Goal: Task Accomplishment & Management: Use online tool/utility

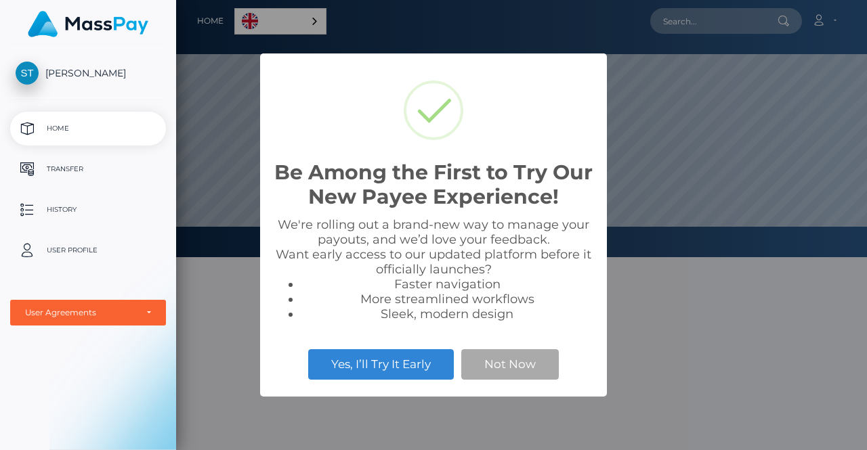
scroll to position [257, 691]
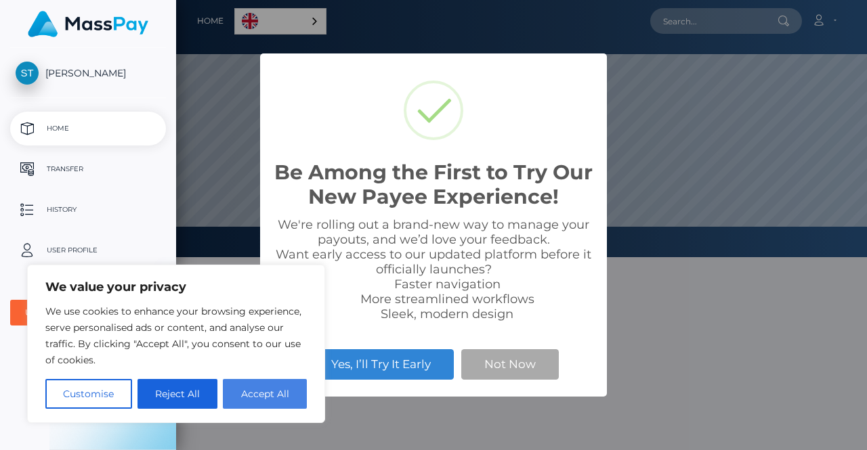
click at [269, 400] on button "Accept All" at bounding box center [265, 394] width 84 height 30
checkbox input "true"
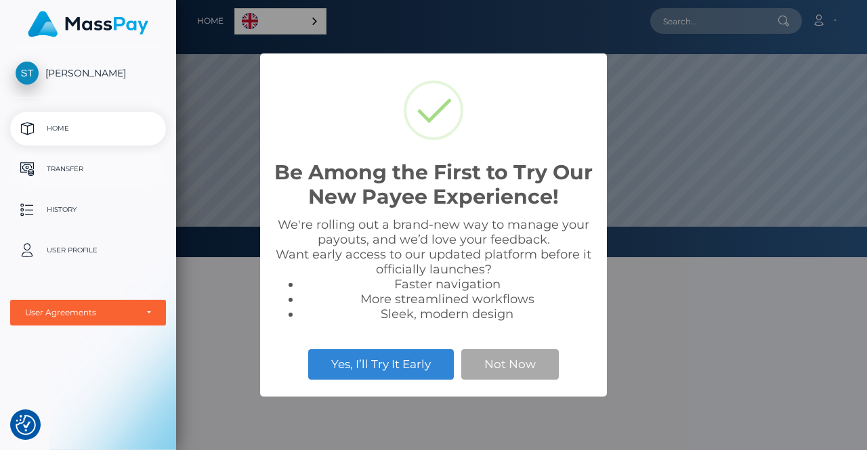
click at [116, 171] on p "Transfer" at bounding box center [88, 169] width 145 height 20
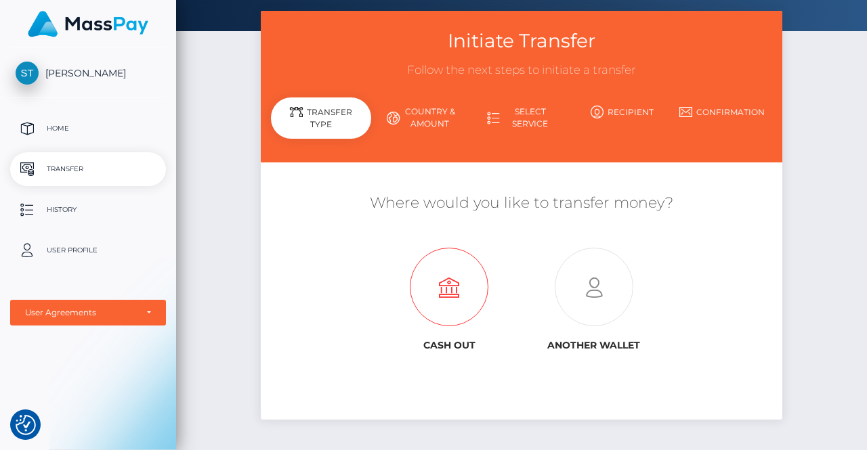
scroll to position [81, 0]
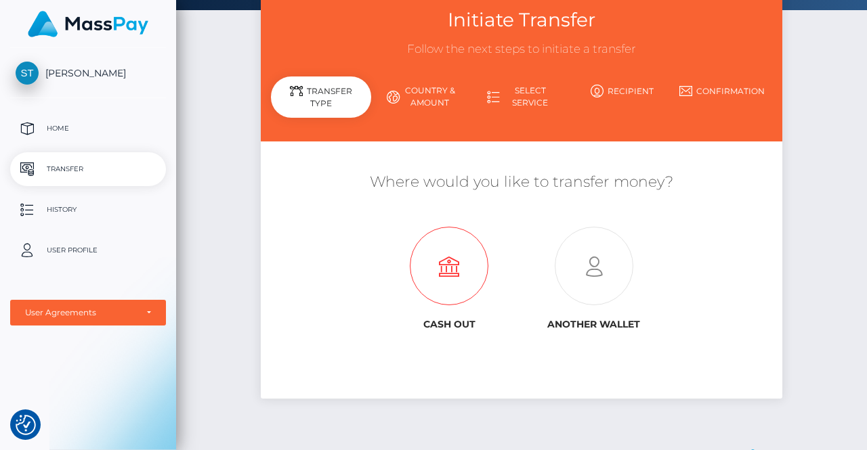
click at [442, 297] on icon at bounding box center [449, 267] width 145 height 79
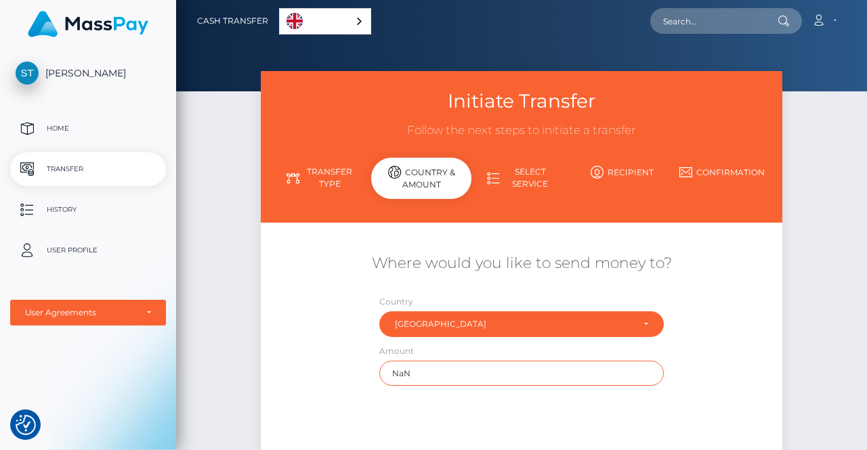
click at [448, 372] on input "NaN" at bounding box center [521, 373] width 284 height 25
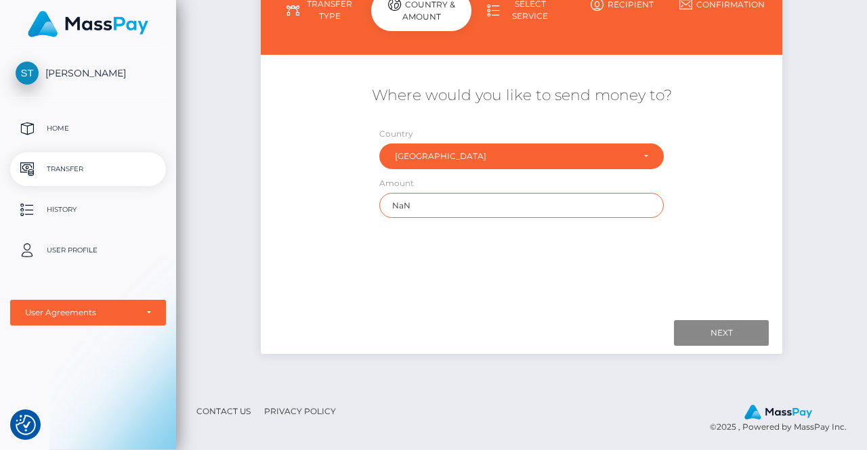
scroll to position [167, 0]
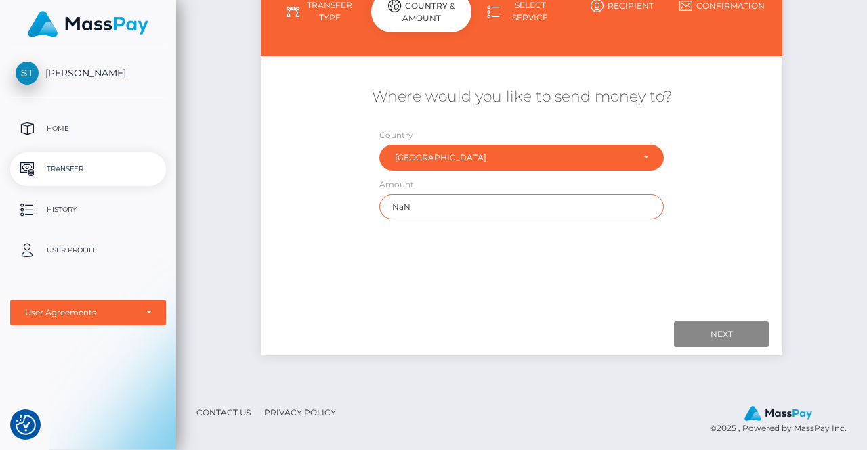
click at [604, 203] on input "NaN" at bounding box center [521, 206] width 284 height 25
type input "N"
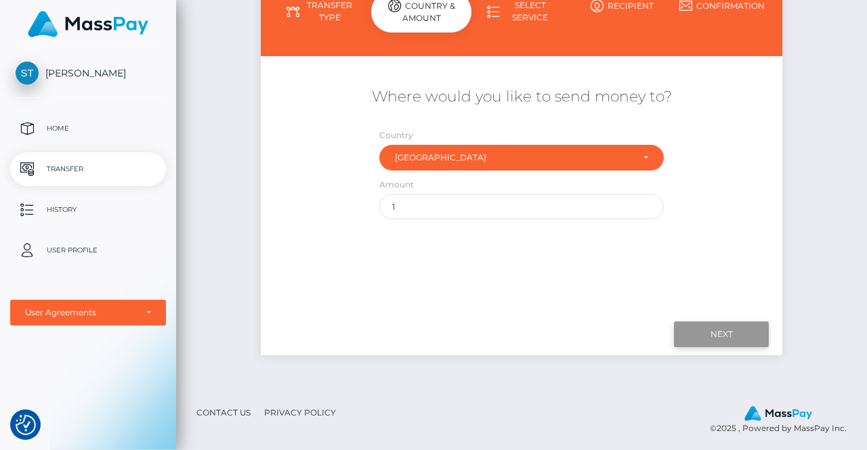
click at [724, 326] on input "Next" at bounding box center [721, 335] width 95 height 26
type input "100"
click at [734, 343] on input "Next" at bounding box center [721, 335] width 95 height 26
click at [524, 1] on link "Select Service" at bounding box center [521, 11] width 100 height 35
click at [534, 28] on link "Select Service" at bounding box center [521, 11] width 100 height 35
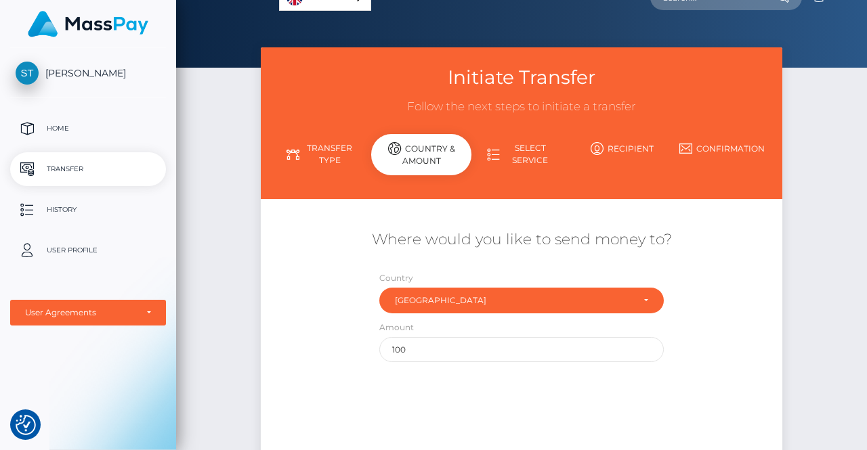
scroll to position [0, 0]
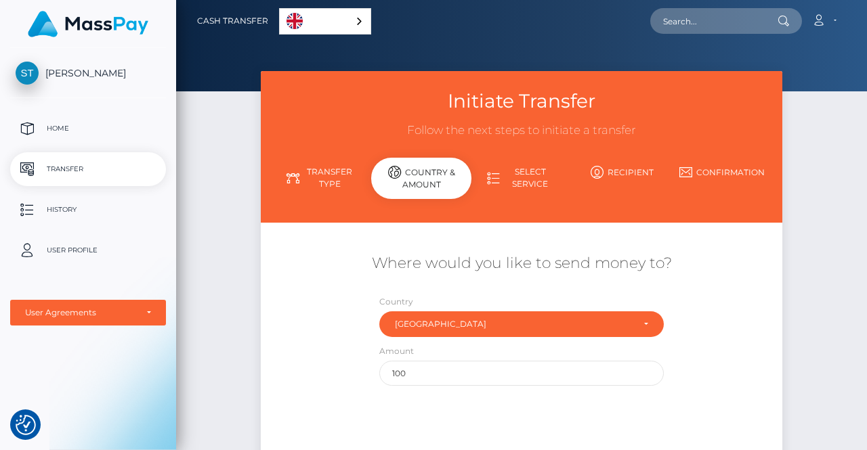
click at [331, 182] on link "Transfer Type" at bounding box center [321, 178] width 100 height 35
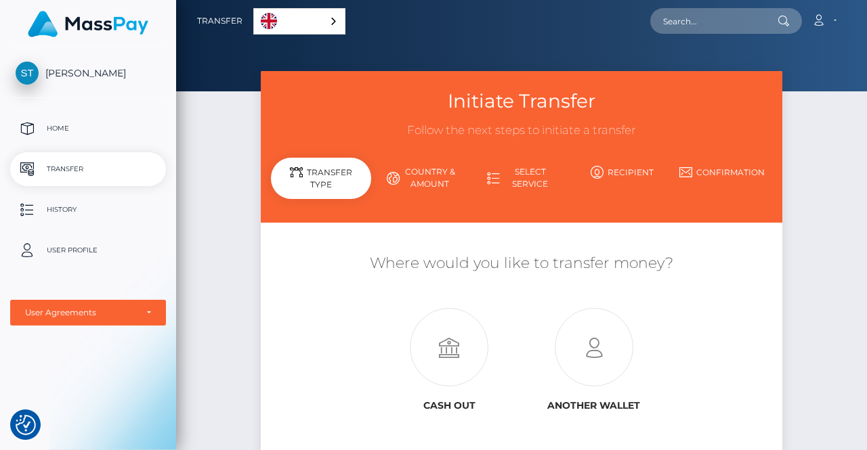
click at [531, 184] on link "Select Service" at bounding box center [521, 178] width 100 height 35
click at [538, 190] on link "Select Service" at bounding box center [521, 178] width 100 height 35
click at [552, 186] on link "Select Service" at bounding box center [521, 178] width 100 height 35
click at [559, 194] on link "Select Service" at bounding box center [521, 178] width 100 height 35
